Goal: Transaction & Acquisition: Purchase product/service

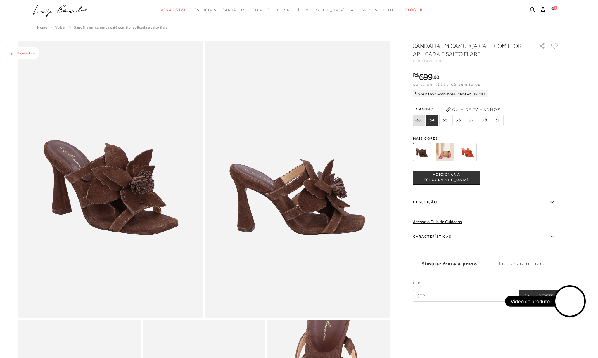
click at [554, 8] on span "3" at bounding box center [555, 8] width 4 height 4
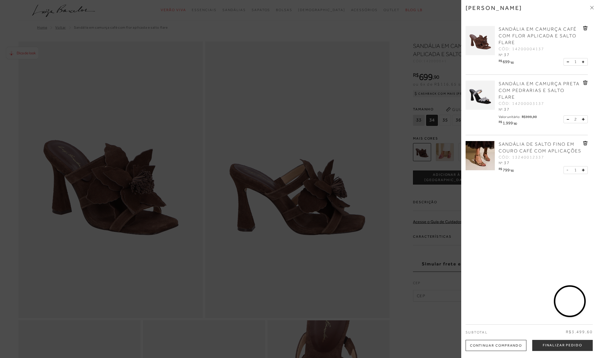
click at [585, 83] on icon at bounding box center [585, 83] width 4 height 4
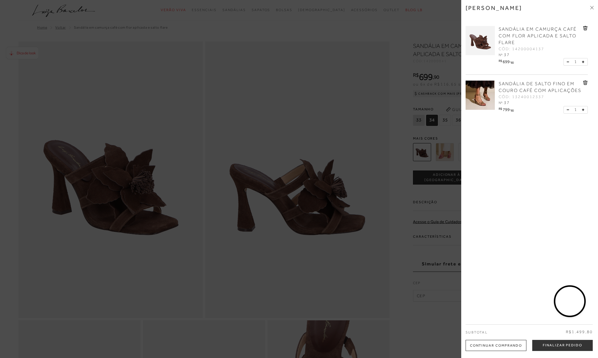
click at [585, 82] on icon at bounding box center [585, 83] width 1 height 2
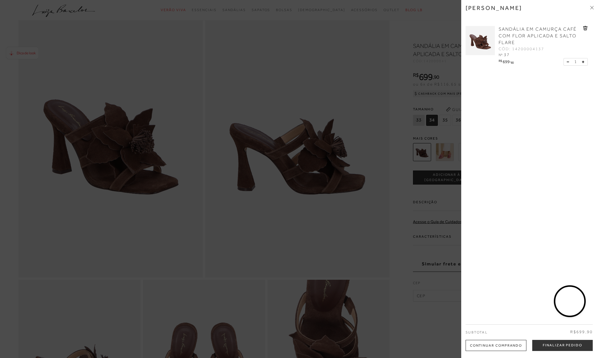
scroll to position [41, 0]
click at [546, 345] on button "Finalizar Pedido" at bounding box center [562, 345] width 61 height 11
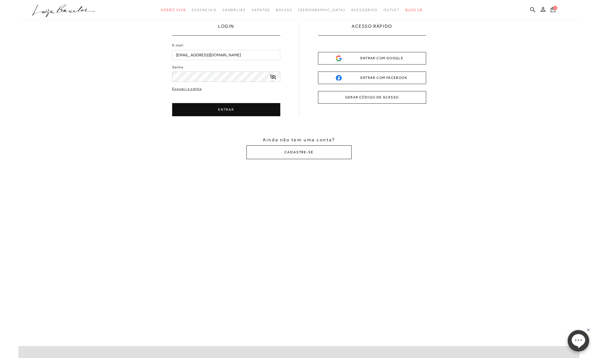
click at [289, 152] on button "CADASTRE-SE" at bounding box center [298, 153] width 105 height 14
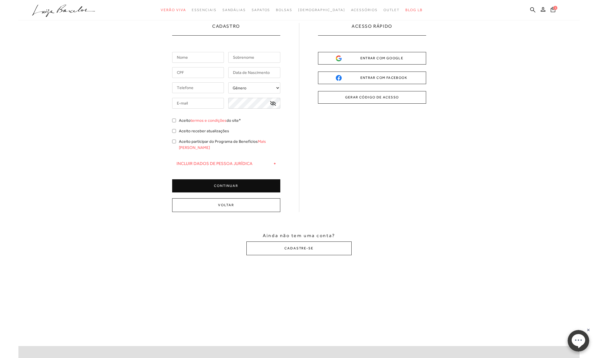
click at [211, 58] on input "text" at bounding box center [198, 57] width 52 height 11
drag, startPoint x: 213, startPoint y: 58, endPoint x: 162, endPoint y: 56, distance: 51.2
click at [162, 56] on div "Cadastro o Borges Pereir Gênero Feminino" at bounding box center [298, 139] width 561 height 320
click at [196, 58] on input "o [PERSON_NAME]" at bounding box center [198, 57] width 52 height 11
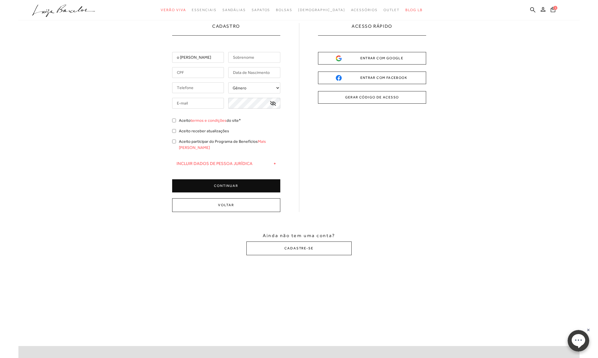
drag, startPoint x: 210, startPoint y: 58, endPoint x: 180, endPoint y: 57, distance: 29.8
click at [180, 57] on input "o [PERSON_NAME]" at bounding box center [198, 57] width 52 height 11
type input "o"
drag, startPoint x: 184, startPoint y: 57, endPoint x: 164, endPoint y: 57, distance: 19.9
click at [164, 57] on div "Cadastro o + -" at bounding box center [298, 139] width 561 height 320
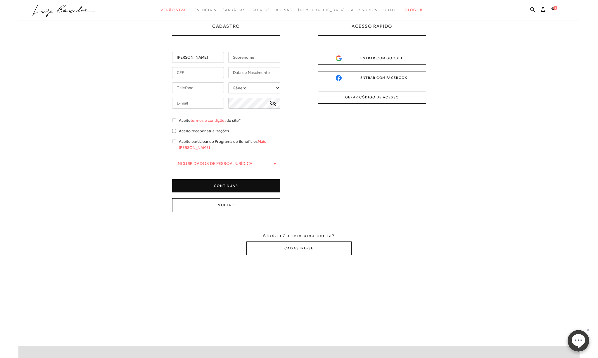
type input "[PERSON_NAME]"
click at [245, 60] on input "text" at bounding box center [254, 57] width 52 height 11
click at [257, 60] on input "Borges" at bounding box center [254, 57] width 52 height 11
click at [212, 72] on input "text" at bounding box center [198, 72] width 52 height 11
click at [250, 60] on input "Borges" at bounding box center [254, 57] width 52 height 11
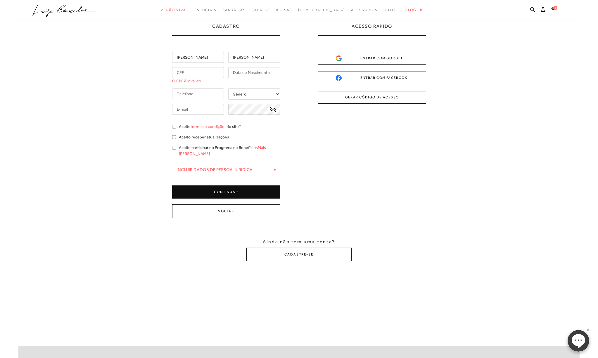
type input "Borges"
click at [191, 71] on input "text" at bounding box center [198, 72] width 52 height 11
click at [193, 72] on input "text" at bounding box center [198, 72] width 52 height 11
click at [252, 92] on select "Gênero Feminino Masculino" at bounding box center [254, 94] width 52 height 11
select select
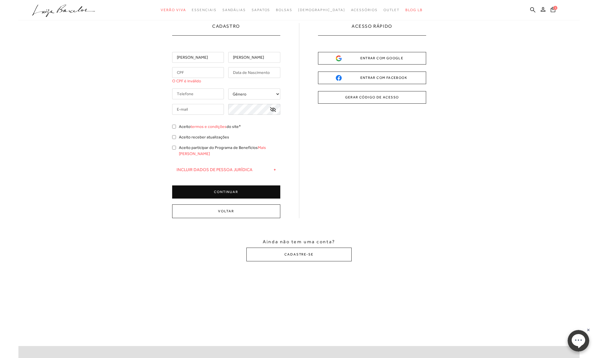
click at [204, 109] on input "text" at bounding box center [198, 109] width 52 height 11
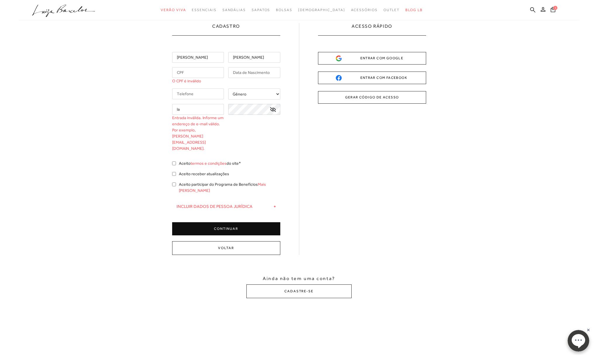
type input "l"
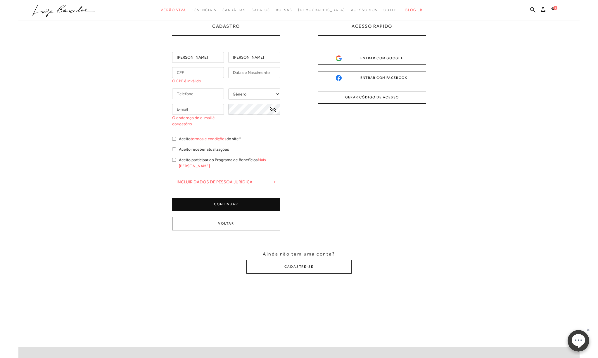
click at [187, 92] on input "tel" at bounding box center [198, 94] width 52 height 11
type input "(65) 99930-4848"
type input "lauramedicina@yahoo.com.br"
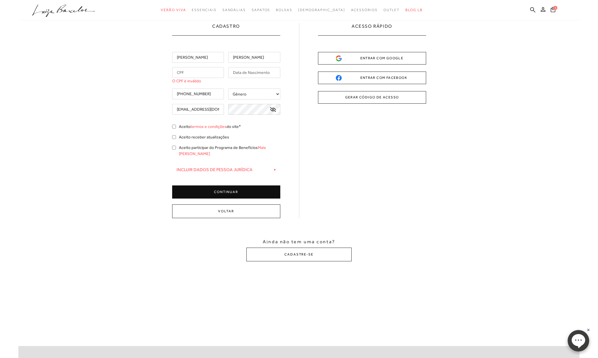
type input "(65) 99930-4848"
drag, startPoint x: 220, startPoint y: 109, endPoint x: 172, endPoint y: 107, distance: 48.6
click at [172, 107] on div "lauramedicina@yahoo.com.br" at bounding box center [198, 109] width 52 height 11
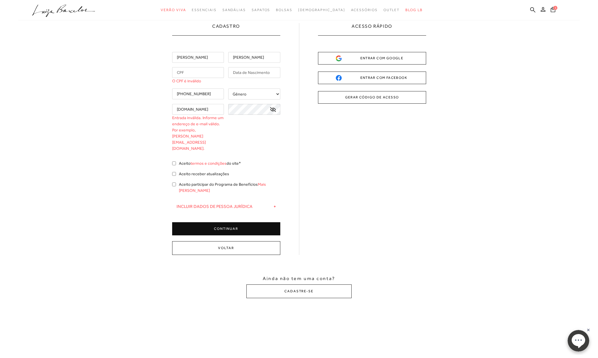
type input "om.br"
click at [196, 71] on input "text" at bounding box center [198, 72] width 52 height 11
type input "108.159.817-0"
click at [248, 72] on input "text" at bounding box center [254, 72] width 52 height 11
click at [247, 73] on input "text" at bounding box center [254, 72] width 52 height 11
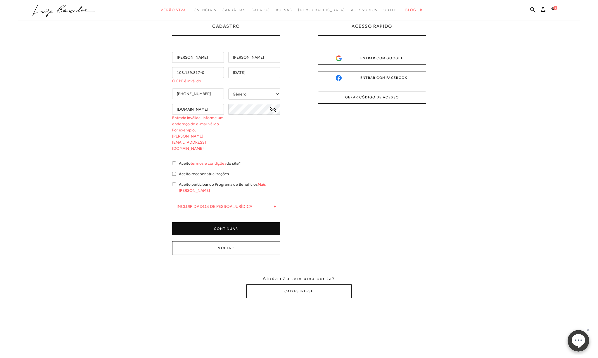
type input "11/08/2000"
click at [260, 82] on div "108.159.817-0 O CPF é inválido 11/08/2000" at bounding box center [226, 75] width 108 height 17
click at [214, 84] on div "Pedro Borges 108.159.817-0 O CPF é inválido 11/08/2000 (65) 99930-4848 Gênero F…" at bounding box center [226, 144] width 108 height 184
click at [208, 72] on input "108.159.817-0" at bounding box center [198, 72] width 52 height 11
click at [185, 73] on input "108.159.817-0" at bounding box center [198, 72] width 52 height 11
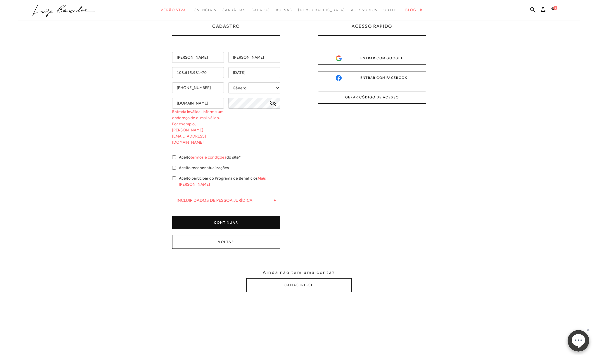
type input "108.515.981-70"
click at [292, 137] on div "Cadastro Pedro Borges 108.515.981-70 11/08/2000 (65) 99930-4848" at bounding box center [299, 136] width 254 height 226
drag, startPoint x: 194, startPoint y: 103, endPoint x: 173, endPoint y: 102, distance: 20.5
click at [173, 102] on input "om.br" at bounding box center [198, 103] width 52 height 11
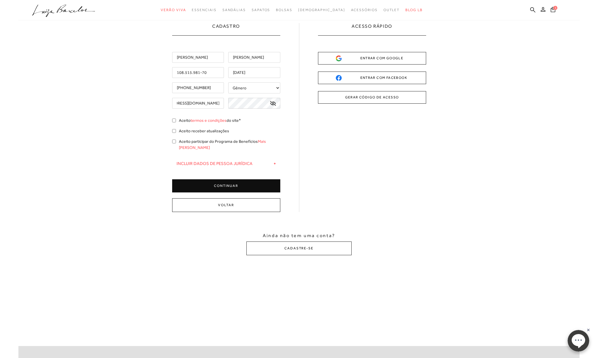
scroll to position [0, 31]
type input "LAURABORGESPEDIATRIA@GMAIL.COM"
click at [274, 102] on icon at bounding box center [273, 103] width 6 height 5
click at [174, 141] on input "Aceito participar do Programa de Benefícios Mais Luiza" at bounding box center [174, 142] width 4 height 4
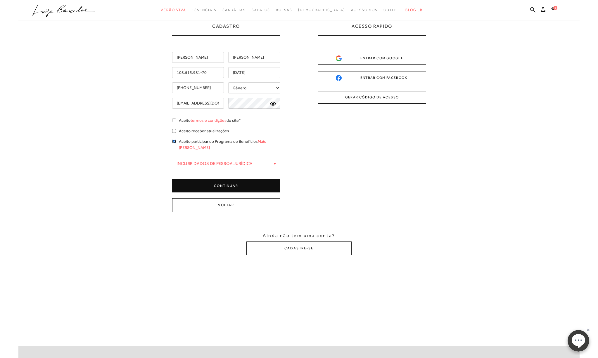
checkbox input "true"
click at [194, 181] on button "CONTINUAR" at bounding box center [226, 185] width 108 height 13
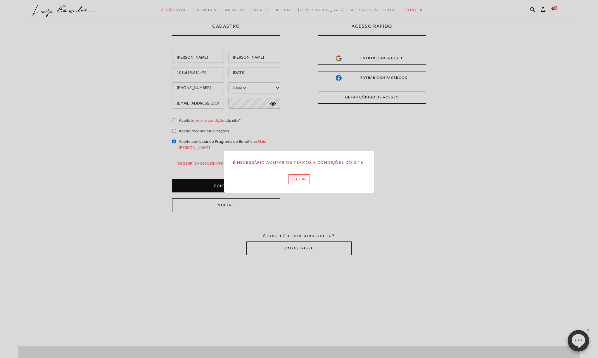
click at [302, 181] on button "FECHAR" at bounding box center [298, 179] width 21 height 10
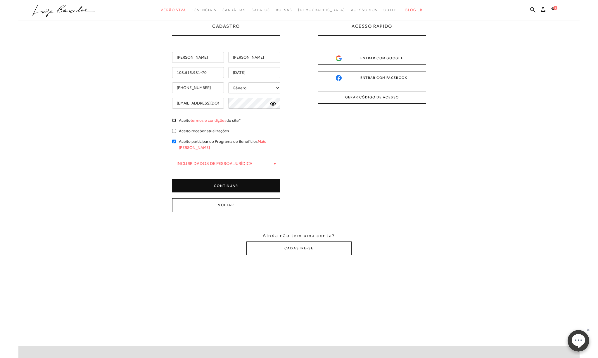
click at [175, 120] on input "Aceito termos e condições do site*" at bounding box center [174, 121] width 4 height 4
checkbox input "true"
click at [174, 141] on input "Aceito participar do Programa de Benefícios Mais Luiza" at bounding box center [174, 142] width 4 height 4
checkbox input "false"
click at [217, 179] on button "CONTINUAR" at bounding box center [226, 185] width 108 height 13
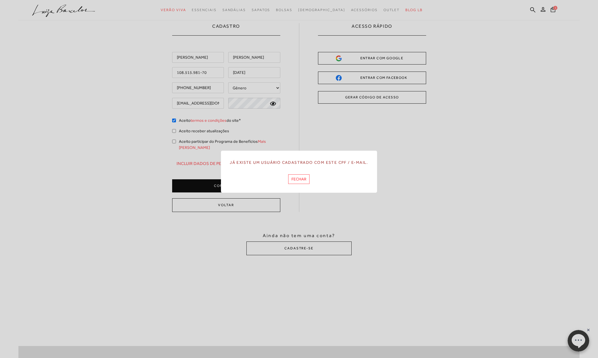
click at [301, 181] on button "FECHAR" at bounding box center [298, 179] width 21 height 10
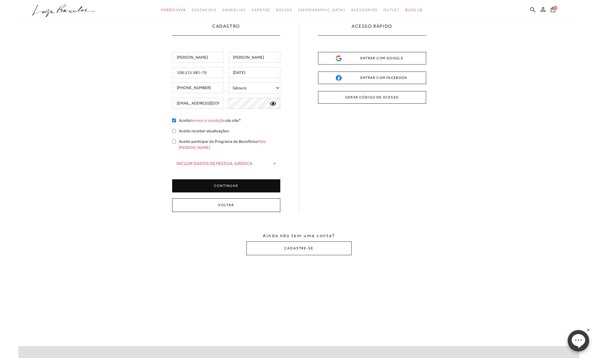
click at [182, 106] on input "LAURABORGESPEDIATRIA@GMAIL.COM" at bounding box center [198, 103] width 52 height 11
drag, startPoint x: 178, startPoint y: 103, endPoint x: 224, endPoint y: 105, distance: 45.9
click at [224, 105] on input "LAURABORGESPEDIATRIA@GMAIL.COM" at bounding box center [198, 103] width 52 height 11
